Goal: Transaction & Acquisition: Purchase product/service

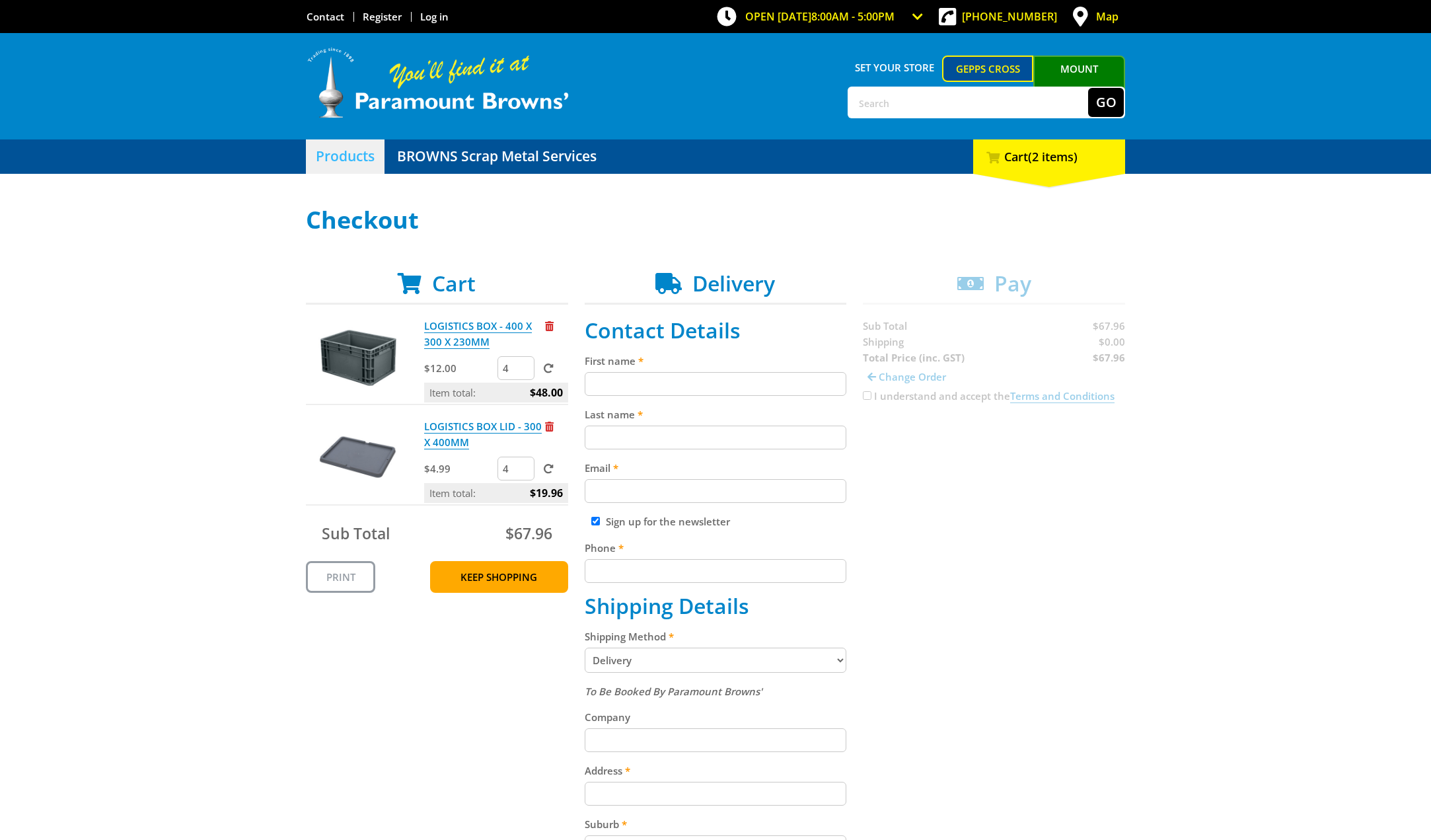
click at [353, 157] on link "Products" at bounding box center [345, 156] width 78 height 34
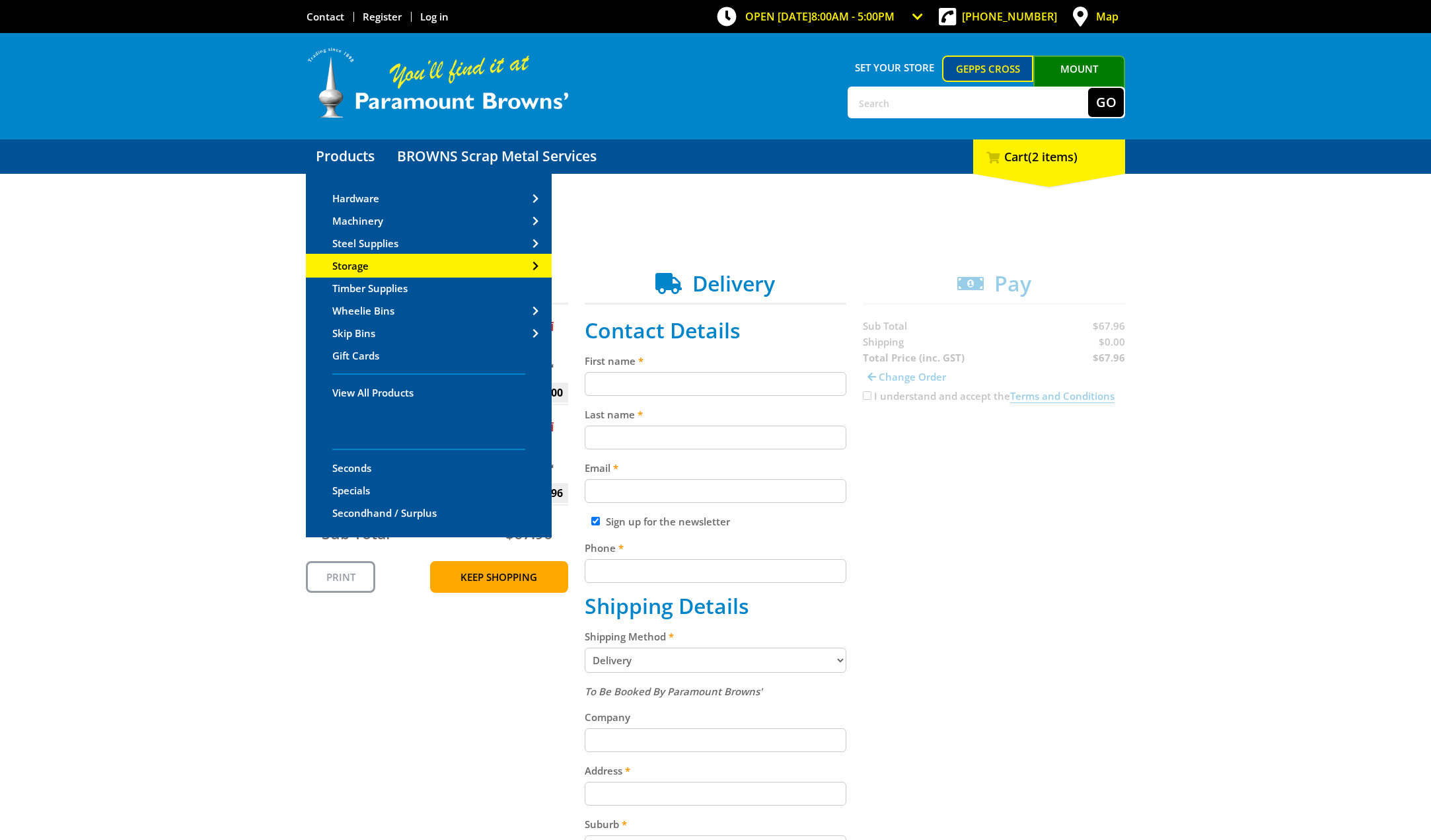
click at [366, 262] on span "Storage" at bounding box center [351, 265] width 37 height 13
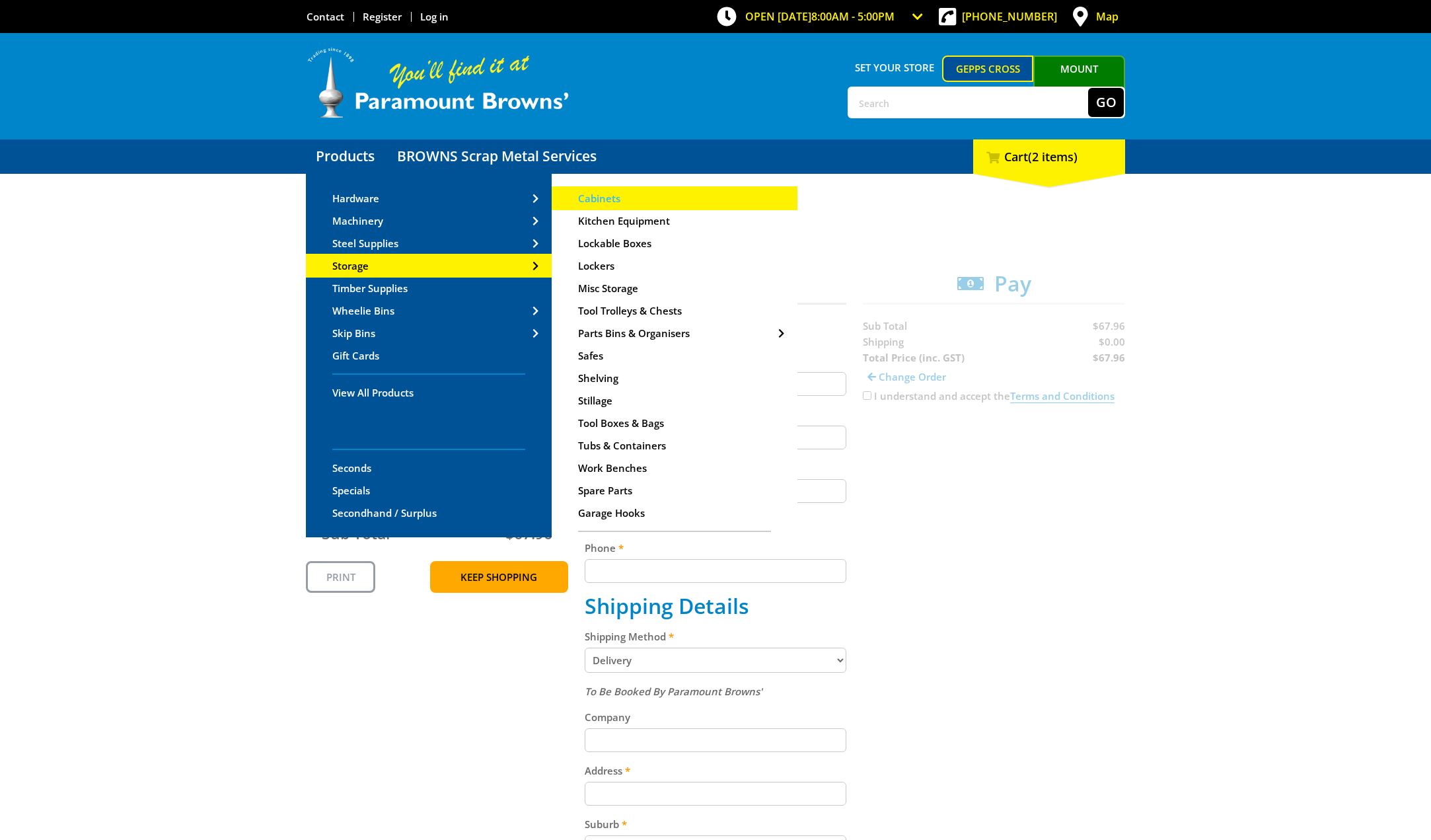
click at [615, 198] on span "Cabinets" at bounding box center [599, 198] width 43 height 13
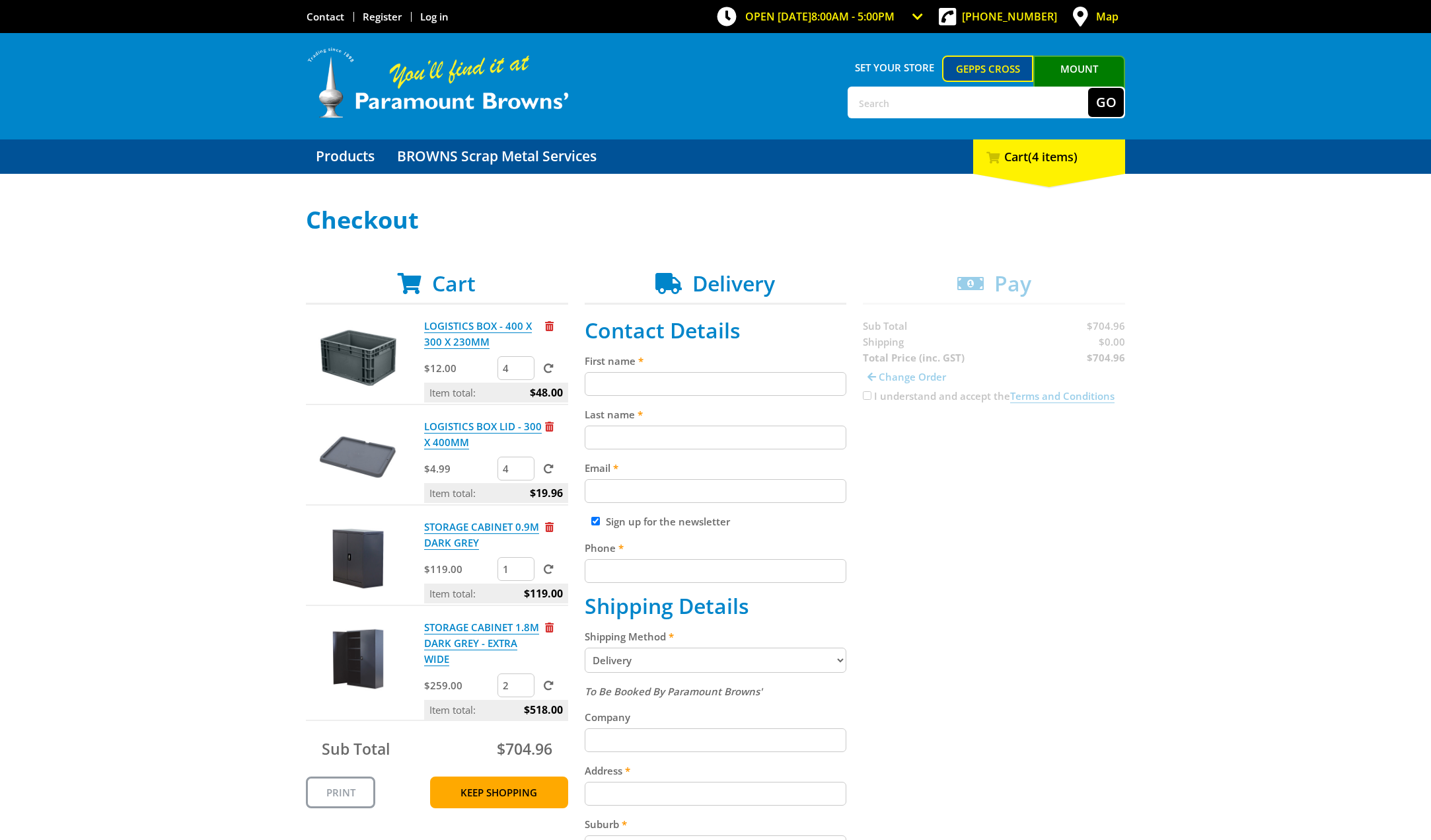
click at [630, 380] on input "First name" at bounding box center [716, 383] width 262 height 24
type input "Steve"
type input "Pettifor"
type input "spinthehills@gmail.com"
type input "0425292064"
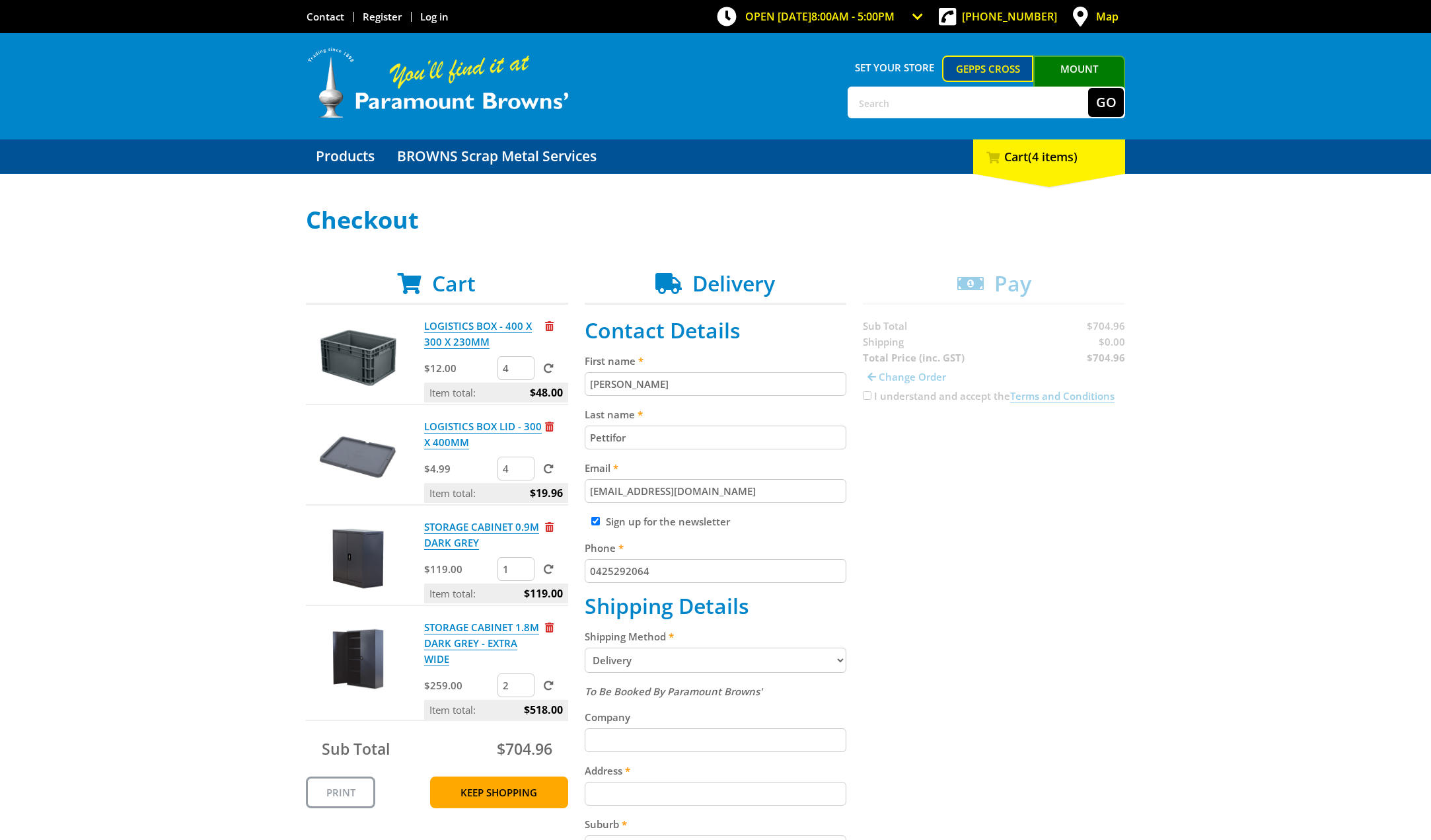
type input "133 Barnard Street"
type input "North Adelaide"
type input "5006"
select select "SA"
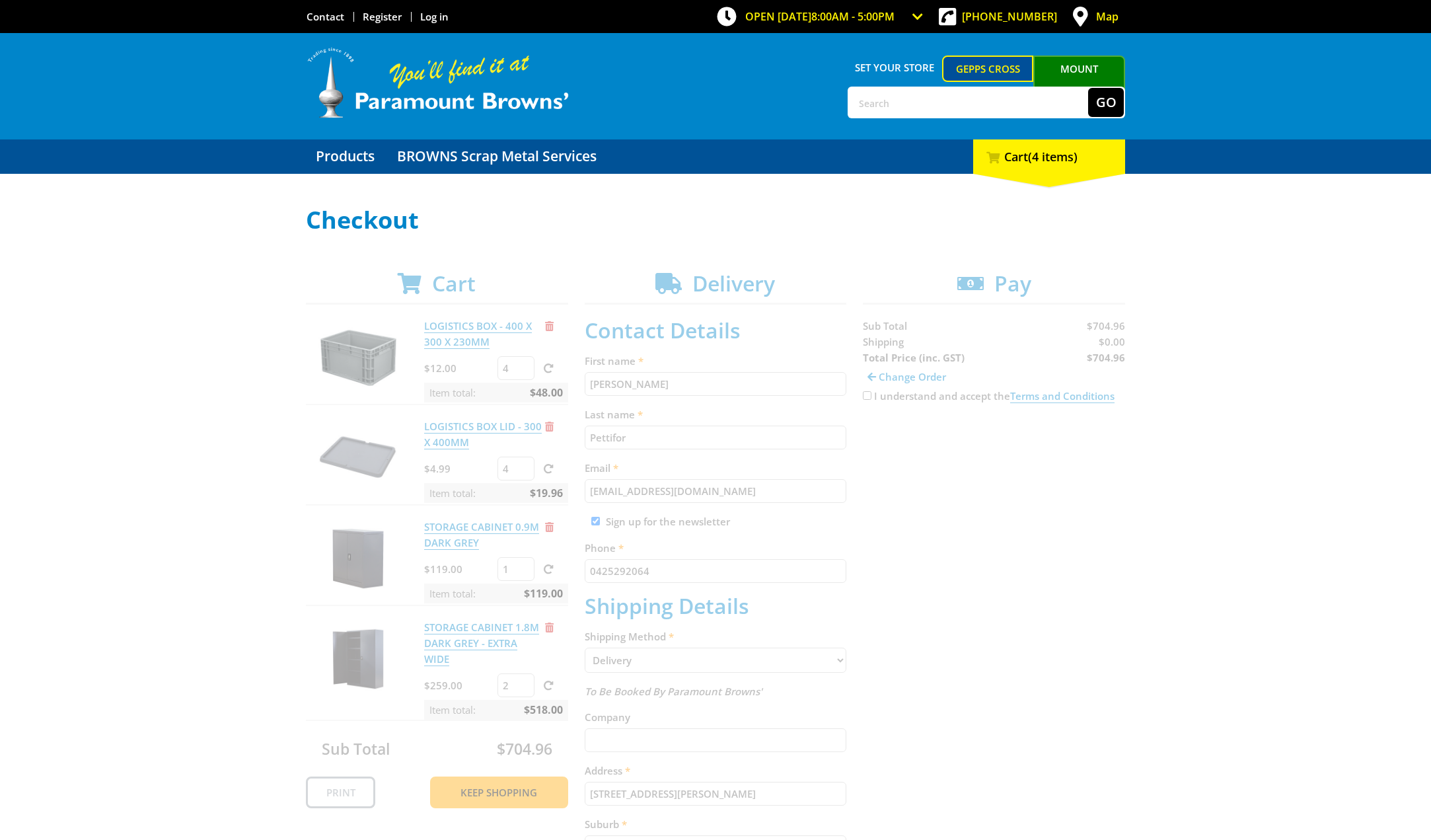
click at [1143, 601] on div "Select your Delivery Method Personal Pick up Available in 5 days Courier Pick u…" at bounding box center [716, 662] width 1431 height 909
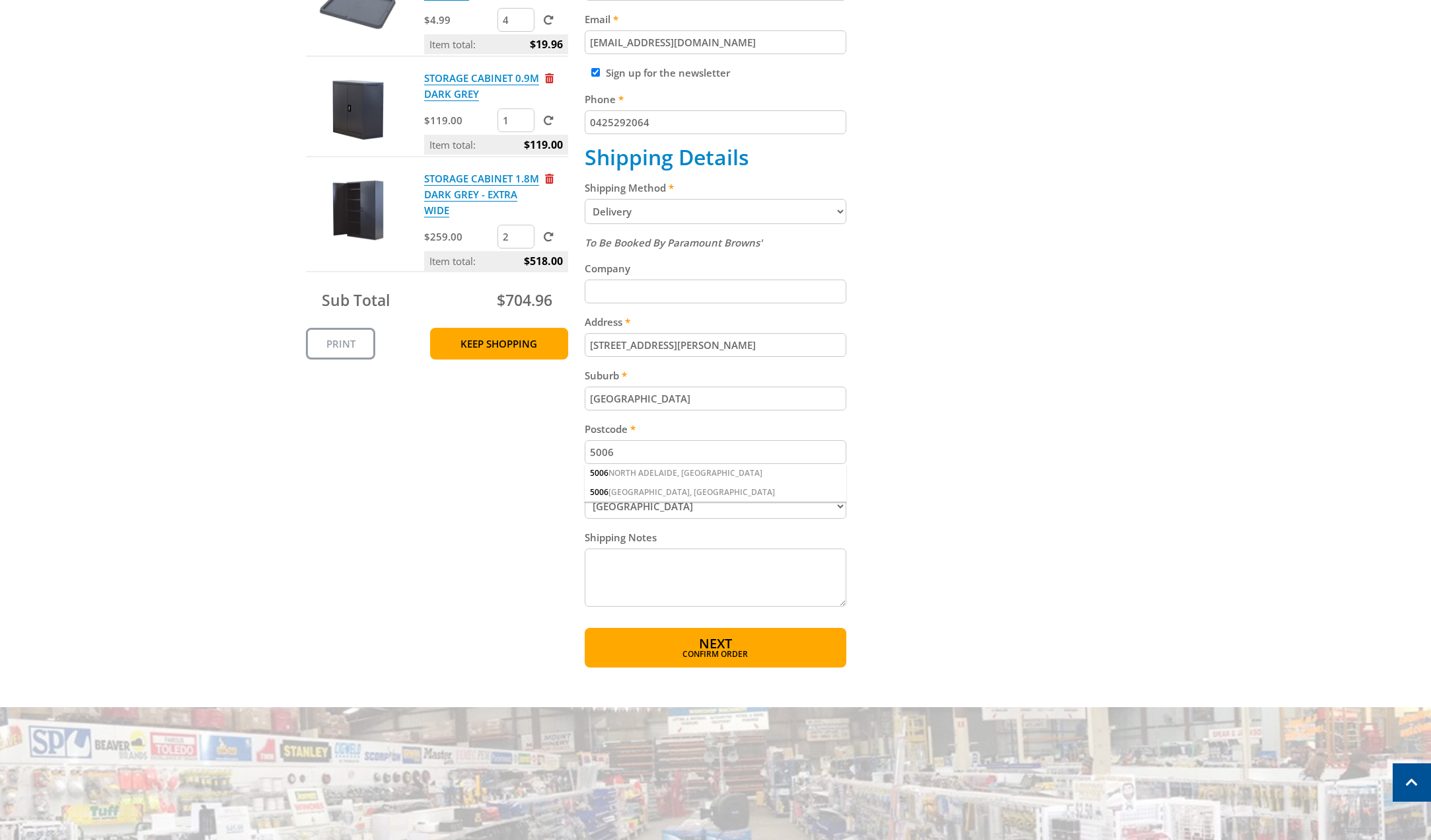
scroll to position [462, 0]
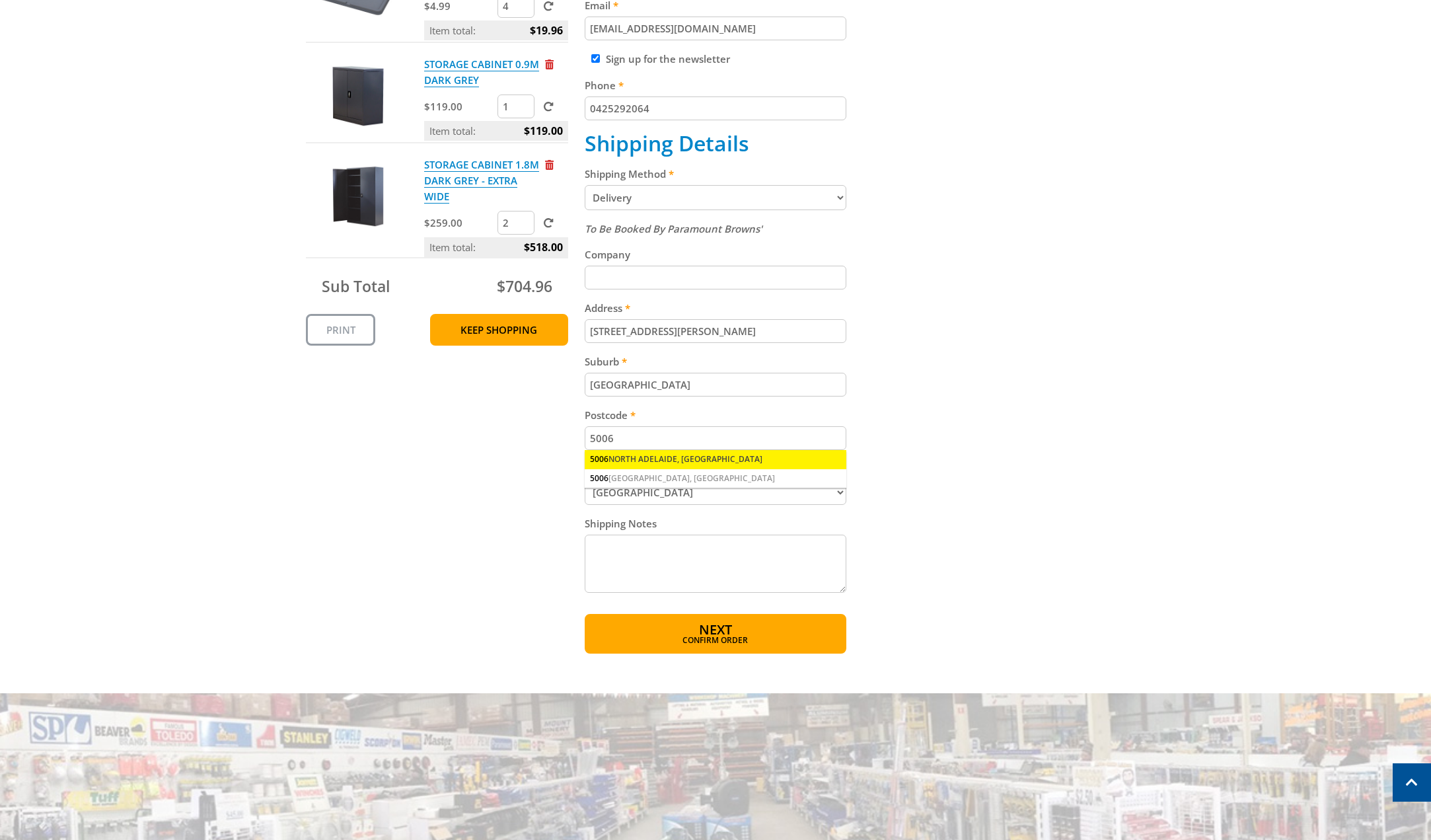
click at [651, 454] on div "5006 NORTH ADELAIDE, SA" at bounding box center [716, 459] width 262 height 18
click at [626, 558] on textarea "Shipping Notes" at bounding box center [716, 563] width 262 height 58
type textarea "pLEASE DELIVER TO HGARAGE ART REAR"
drag, startPoint x: 783, startPoint y: 549, endPoint x: 589, endPoint y: 536, distance: 194.4
click at [589, 536] on textarea "pLEASE DELIVER TO HGARAGE ART REAR" at bounding box center [716, 563] width 262 height 58
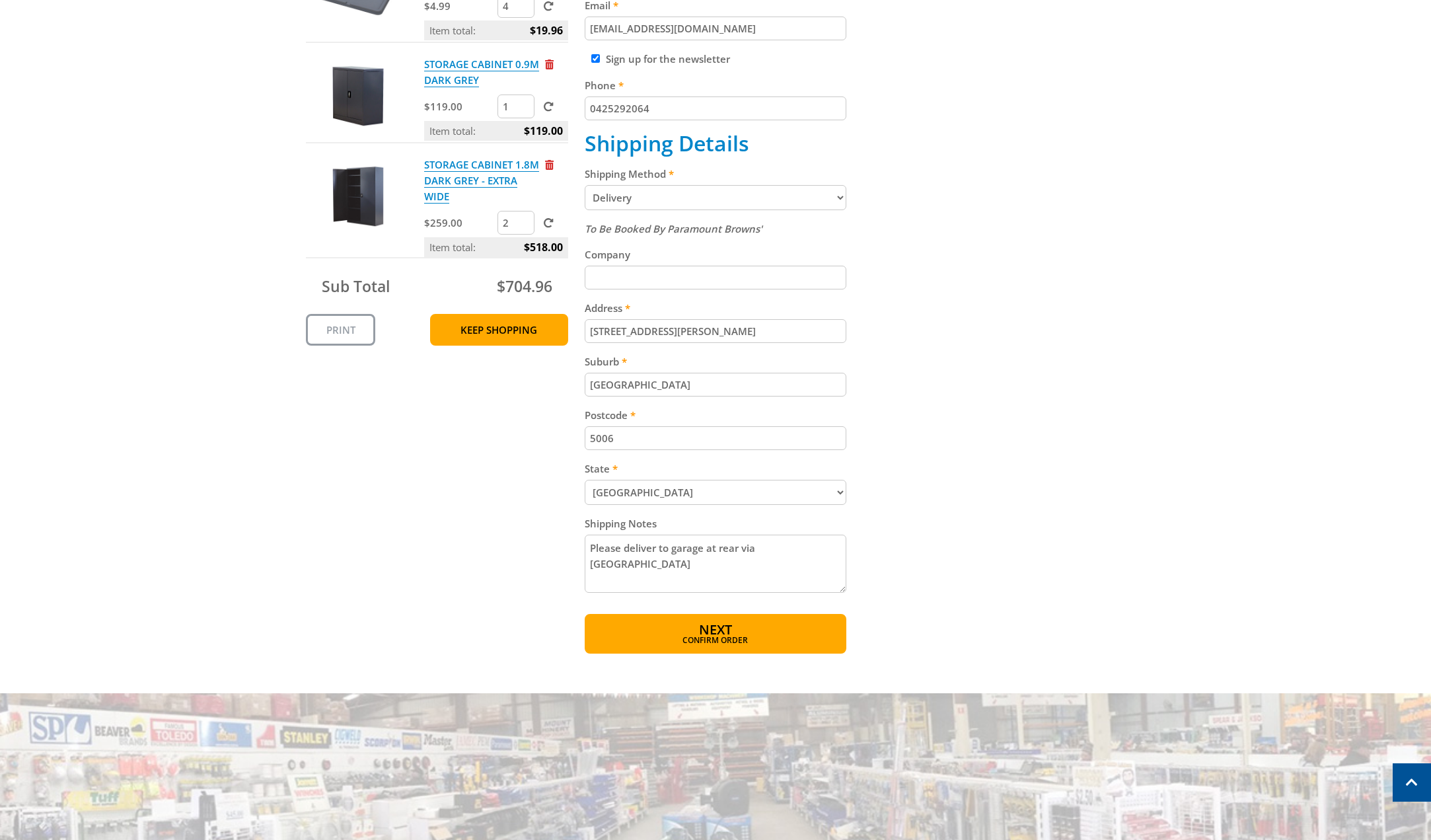
drag, startPoint x: 778, startPoint y: 547, endPoint x: 768, endPoint y: 546, distance: 10.0
click at [768, 546] on textarea "Please deliver to garage at rear via Stua" at bounding box center [716, 563] width 262 height 58
type textarea "Please call 30 minutes before delivery deliver to garage at rear via Steuart Pl…"
